Goal: Book appointment/travel/reservation

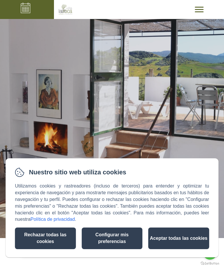
click at [171, 241] on button "Aceptar todas las cookies" at bounding box center [178, 238] width 61 height 22
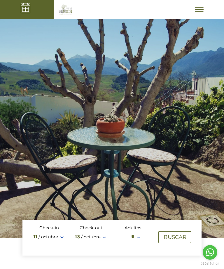
click at [196, 11] on div at bounding box center [199, 10] width 9 height 6
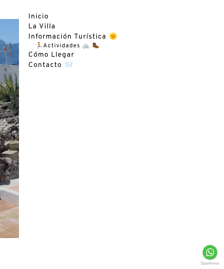
click at [11, 100] on div at bounding box center [112, 119] width 224 height 238
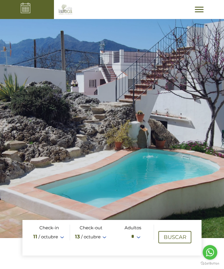
click at [25, 9] on img at bounding box center [25, 8] width 10 height 10
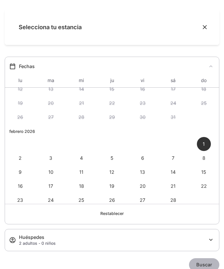
scroll to position [294, 0]
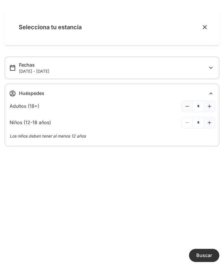
click at [207, 257] on span "Buscar" at bounding box center [204, 255] width 16 height 6
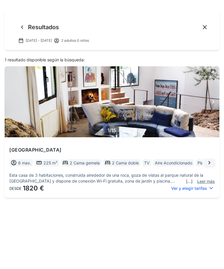
click at [212, 96] on img "Carrusel de galería de imágenes" at bounding box center [112, 102] width 215 height 142
click at [212, 103] on icon "Imagen siguiente" at bounding box center [213, 101] width 7 height 7
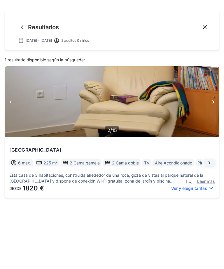
click at [212, 102] on icon "Imagen siguiente" at bounding box center [213, 101] width 7 height 7
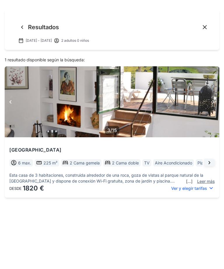
click at [213, 104] on icon "Imagen siguiente" at bounding box center [213, 101] width 7 height 7
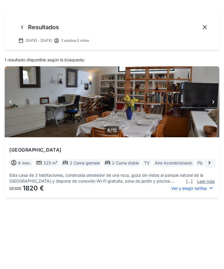
click at [213, 105] on icon "Imagen siguiente" at bounding box center [213, 101] width 7 height 7
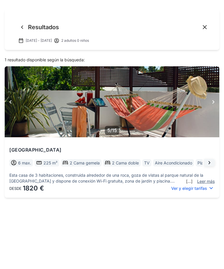
click at [212, 103] on icon "Imagen siguiente" at bounding box center [213, 101] width 7 height 7
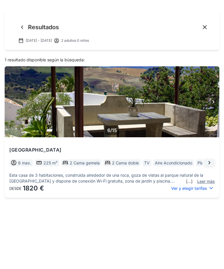
click at [170, 117] on img "Carrusel de galería de imágenes" at bounding box center [112, 102] width 215 height 142
click at [207, 25] on icon "Cerrar" at bounding box center [205, 27] width 6 height 6
